Goal: Find specific page/section: Find specific page/section

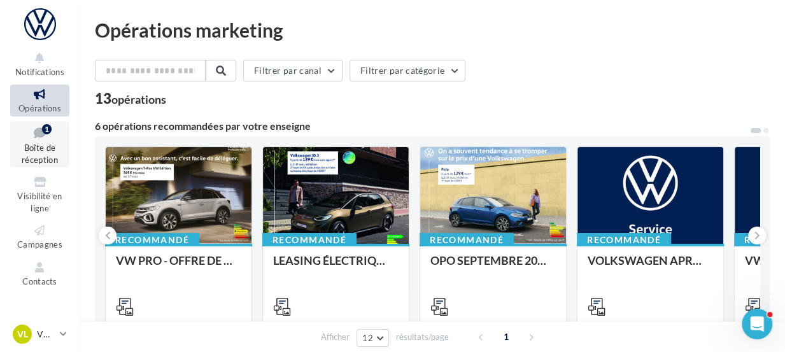
click at [53, 149] on link "Boîte de réception 1" at bounding box center [39, 145] width 59 height 46
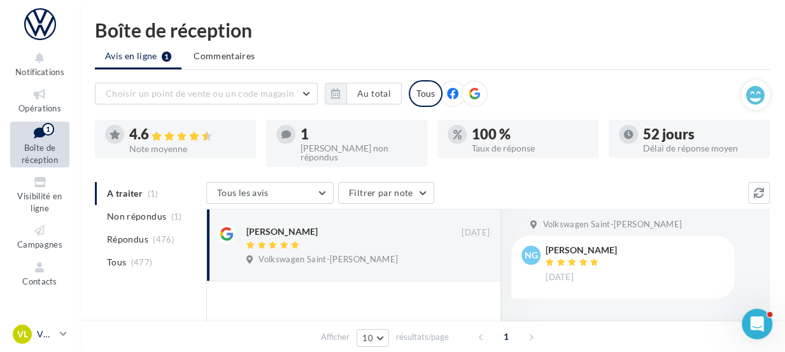
click at [61, 337] on icon at bounding box center [63, 334] width 7 height 11
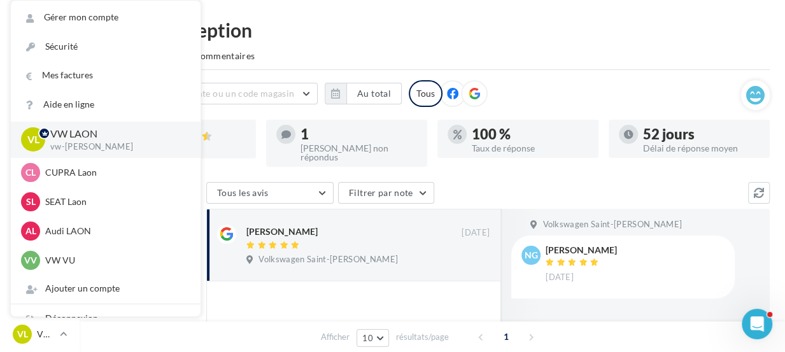
click at [95, 141] on p "VW LAON" at bounding box center [115, 134] width 130 height 15
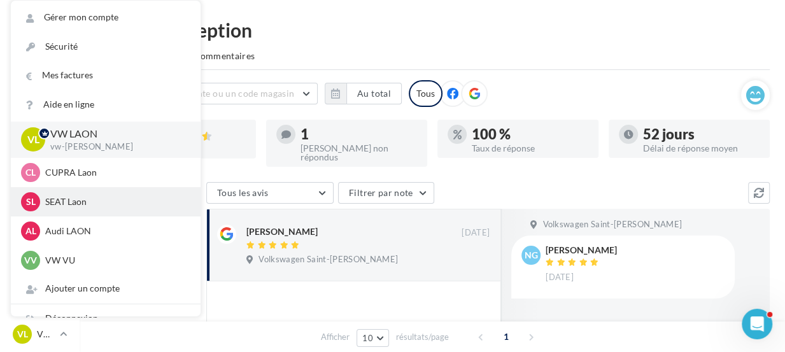
click at [75, 202] on p "SEAT Laon" at bounding box center [115, 201] width 140 height 13
